Goal: Information Seeking & Learning: Learn about a topic

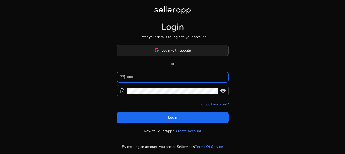
click at [186, 48] on span "Login with Google" at bounding box center [176, 50] width 29 height 5
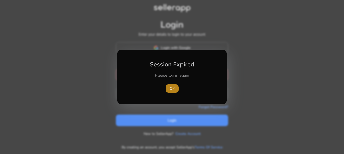
click at [176, 87] on span "button" at bounding box center [171, 88] width 13 height 12
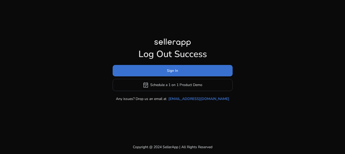
click at [179, 71] on span at bounding box center [173, 70] width 120 height 12
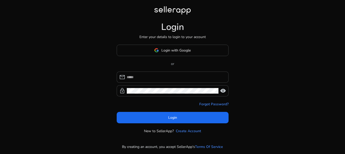
click at [186, 55] on span at bounding box center [173, 50] width 112 height 12
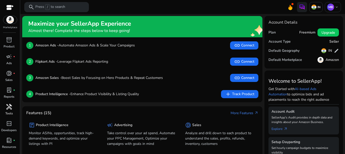
click at [6, 107] on span "handyman" at bounding box center [9, 106] width 6 height 6
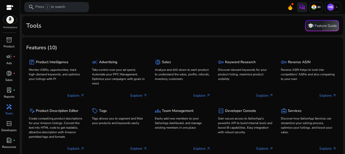
click at [10, 109] on span "handyman" at bounding box center [9, 106] width 6 height 6
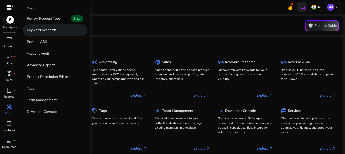
click at [54, 31] on p "Keyword Research" at bounding box center [41, 29] width 29 height 5
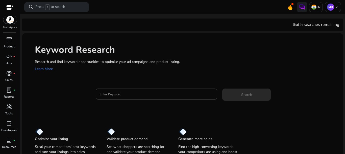
click at [131, 96] on input "Enter Keyword" at bounding box center [157, 94] width 114 height 6
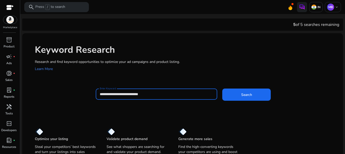
type input "**********"
click at [223, 88] on button "Search" at bounding box center [247, 94] width 49 height 12
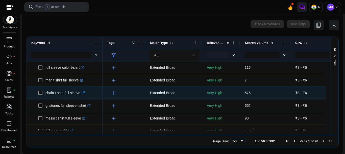
scroll to position [253, 0]
